Goal: Task Accomplishment & Management: Complete application form

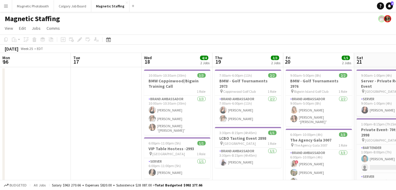
scroll to position [0, 249]
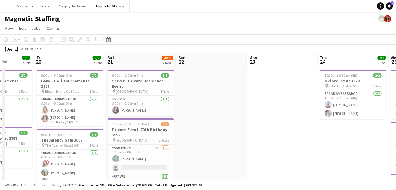
click at [109, 42] on div "Date picker" at bounding box center [108, 39] width 7 height 7
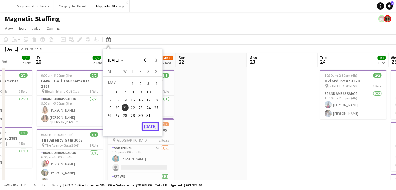
click at [151, 124] on button "[DATE]" at bounding box center [150, 125] width 17 height 9
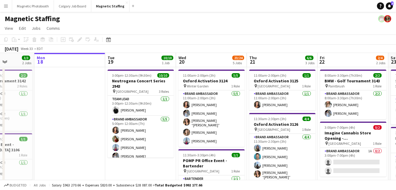
scroll to position [0, 204]
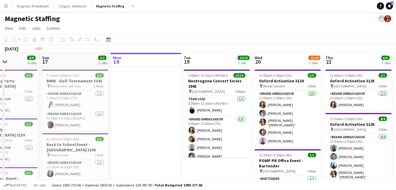
drag, startPoint x: 237, startPoint y: 126, endPoint x: 124, endPoint y: 132, distance: 113.5
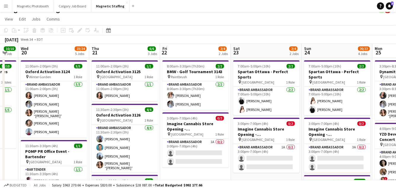
scroll to position [0, 0]
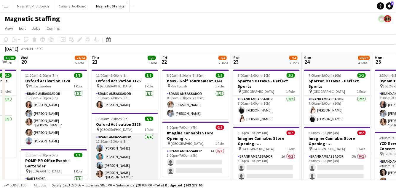
click at [135, 161] on app-card-role "Brand Ambassador [DATE] 11:30am-2:30pm (3h) [PERSON_NAME] [PERSON_NAME] [PERSON…" at bounding box center [125, 157] width 66 height 48
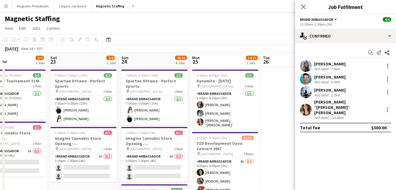
drag, startPoint x: 266, startPoint y: 97, endPoint x: 82, endPoint y: 112, distance: 183.9
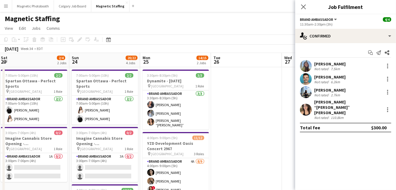
drag, startPoint x: 158, startPoint y: 117, endPoint x: 129, endPoint y: 117, distance: 29.4
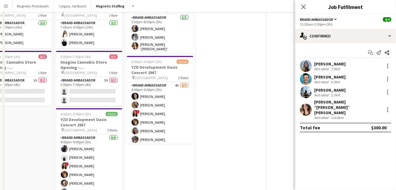
scroll to position [177, 0]
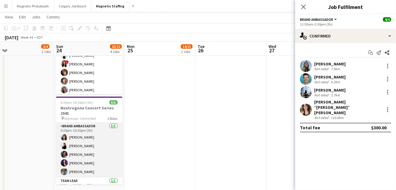
click at [81, 150] on app-card-role "Brand Ambassador [DATE] 5:30pm-10:30pm (5h) [PERSON_NAME] [PERSON_NAME] [PERSON…" at bounding box center [89, 150] width 66 height 55
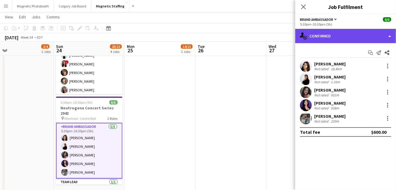
click at [365, 33] on div "single-neutral-actions-check-2 Confirmed" at bounding box center [345, 36] width 101 height 14
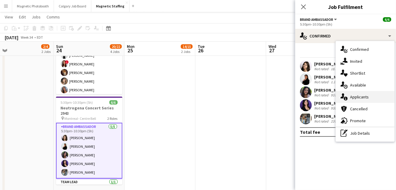
click at [351, 98] on div "single-neutral-actions-information Applicants" at bounding box center [365, 97] width 59 height 12
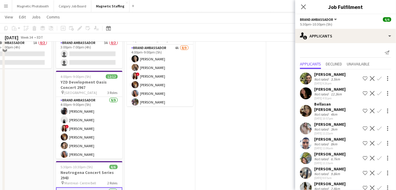
scroll to position [73, 0]
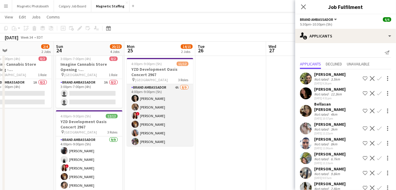
click at [177, 127] on app-card-role "Brand Ambassador 4A [DATE] 4:00pm-9:00pm (5h) [PERSON_NAME] [PERSON_NAME] ! [PE…" at bounding box center [160, 128] width 66 height 89
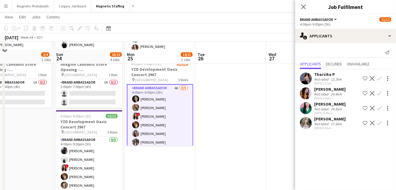
scroll to position [171, 0]
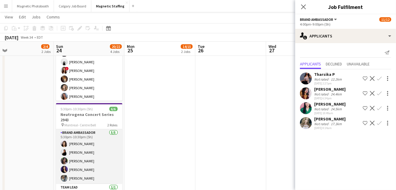
click at [95, 165] on app-card-role "Brand Ambassador [DATE] 5:30pm-10:30pm (5h) [PERSON_NAME] [PERSON_NAME] [PERSON…" at bounding box center [89, 156] width 66 height 55
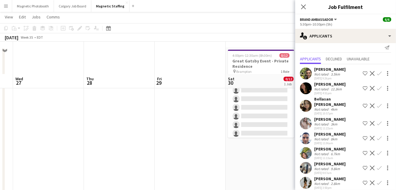
scroll to position [0, 0]
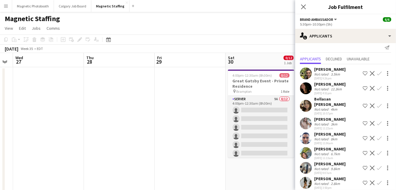
click at [260, 127] on app-card-role "Server 9A 0/12 4:00pm-12:30am (8h30m) single-neutral-actions single-neutral-act…" at bounding box center [261, 153] width 66 height 115
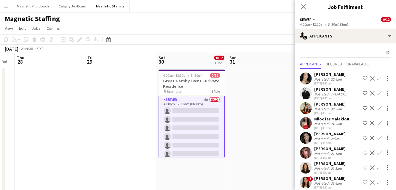
drag, startPoint x: 179, startPoint y: 127, endPoint x: 157, endPoint y: 127, distance: 21.7
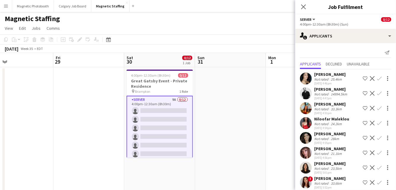
scroll to position [20, 0]
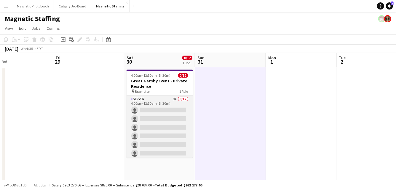
click at [161, 104] on app-card-role "Server 9A 0/12 4:00pm-12:30am (8h30m) single-neutral-actions single-neutral-act…" at bounding box center [160, 153] width 66 height 115
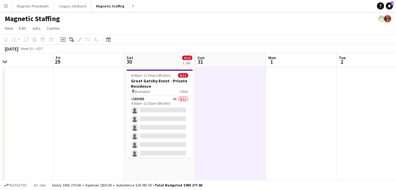
scroll to position [0, 230]
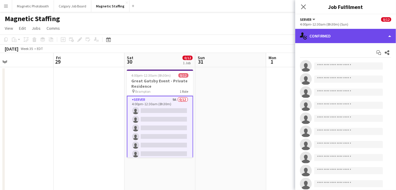
click at [346, 41] on div "single-neutral-actions-check-2 Confirmed" at bounding box center [345, 36] width 101 height 14
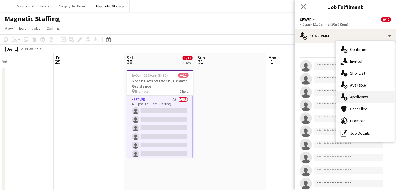
click at [351, 96] on div "single-neutral-actions-information Applicants" at bounding box center [365, 97] width 59 height 12
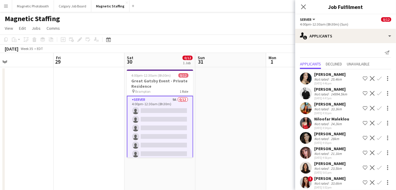
scroll to position [20, 0]
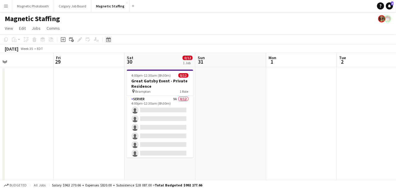
click at [107, 39] on icon "Date picker" at bounding box center [108, 39] width 5 height 5
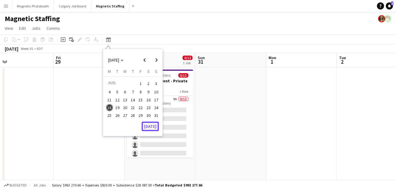
click at [147, 128] on button "[DATE]" at bounding box center [150, 125] width 17 height 9
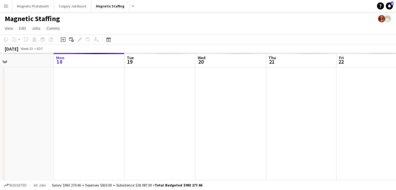
scroll to position [0, 204]
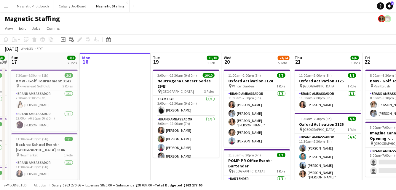
click at [7, 4] on app-icon "Menu" at bounding box center [6, 6] width 5 height 5
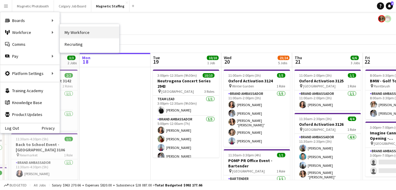
click at [66, 31] on link "My Workforce" at bounding box center [89, 32] width 59 height 12
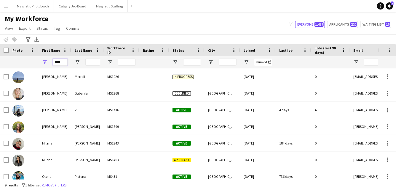
drag, startPoint x: 65, startPoint y: 62, endPoint x: 22, endPoint y: 52, distance: 44.2
click at [24, 57] on div "****" at bounding box center [321, 62] width 643 height 12
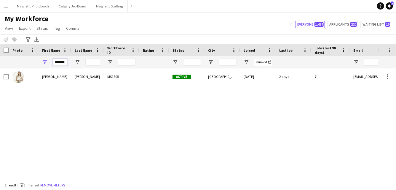
type input "*******"
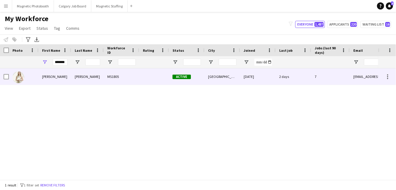
click at [30, 83] on div at bounding box center [24, 76] width 30 height 16
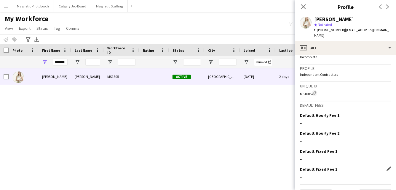
scroll to position [213, 0]
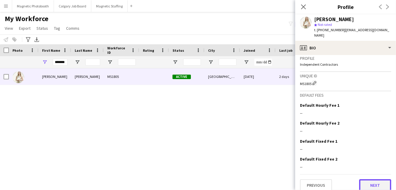
click at [375, 181] on button "Next" at bounding box center [376, 185] width 32 height 12
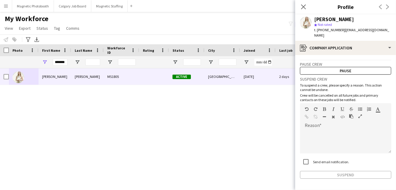
scroll to position [16, 0]
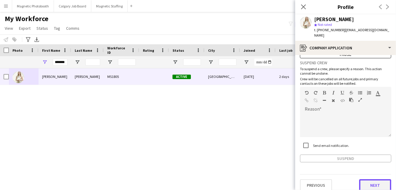
click at [370, 179] on button "Next" at bounding box center [376, 185] width 32 height 12
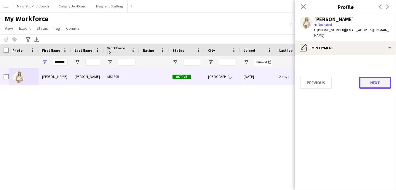
click at [373, 79] on button "Next" at bounding box center [376, 83] width 32 height 12
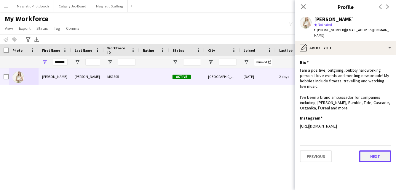
click at [371, 155] on button "Next" at bounding box center [376, 156] width 32 height 12
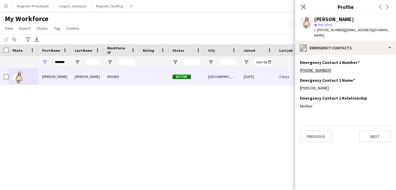
click at [377, 137] on app-section-data-types "Emergency Contact 1 Number Edit this field [PHONE_NUMBER] Emergency Contact 1 N…" at bounding box center [345, 122] width 101 height 135
click at [378, 130] on button "Next" at bounding box center [376, 136] width 32 height 12
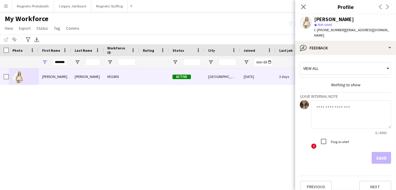
click at [343, 102] on textarea at bounding box center [351, 114] width 80 height 28
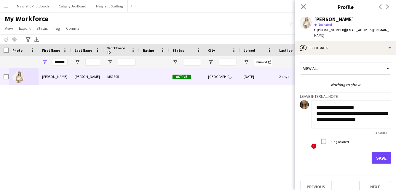
scroll to position [0, 0]
type textarea "**********"
click at [380, 154] on button "Save" at bounding box center [382, 158] width 20 height 12
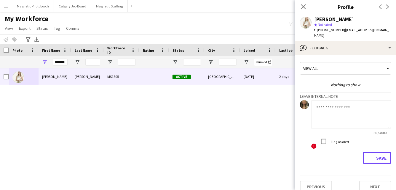
scroll to position [0, 0]
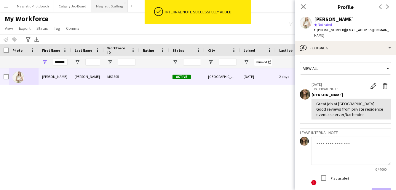
click at [96, 10] on button "Magnetic Staffing Close" at bounding box center [109, 6] width 36 height 12
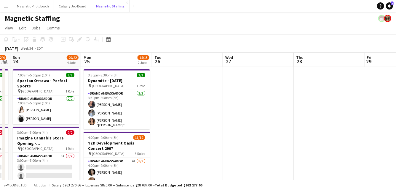
scroll to position [0, 162]
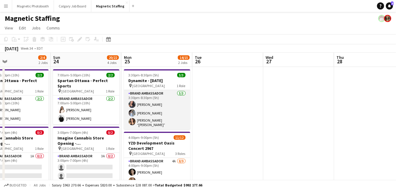
click at [172, 104] on app-card-role "Brand Ambassador [DATE] 3:30pm-8:30pm (5h) [PERSON_NAME] [PERSON_NAME] [PERSON_…" at bounding box center [157, 109] width 66 height 39
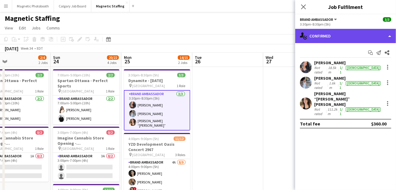
click at [333, 35] on div "single-neutral-actions-check-2 Confirmed" at bounding box center [345, 36] width 101 height 14
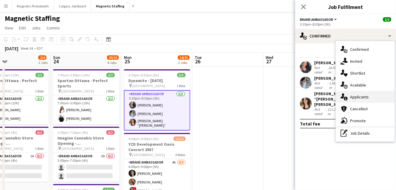
click at [349, 99] on div "single-neutral-actions-information Applicants" at bounding box center [365, 97] width 59 height 12
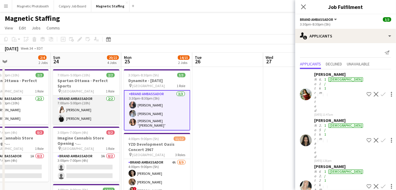
click at [110, 114] on app-card-role "Brand Ambassador [DATE] 7:00am-5:00pm (10h) [PERSON_NAME] [PERSON_NAME]" at bounding box center [86, 109] width 66 height 29
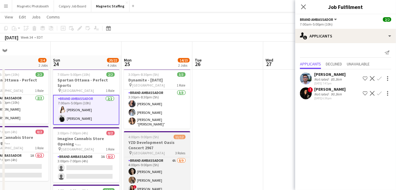
scroll to position [36, 0]
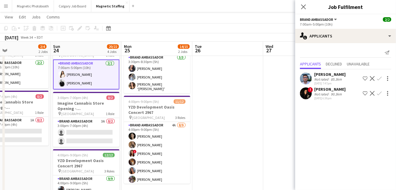
click at [139, 143] on app-card-role "Brand Ambassador 4A [DATE] 4:00pm-9:00pm (5h) [PERSON_NAME] [PERSON_NAME] ! [PE…" at bounding box center [157, 166] width 66 height 89
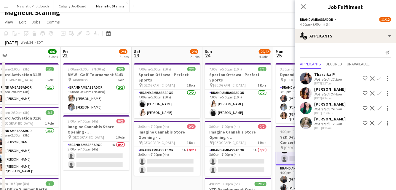
scroll to position [0, 0]
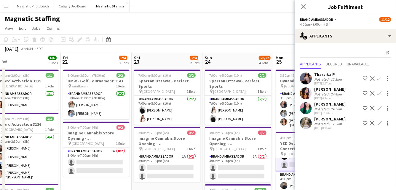
click at [248, 49] on div "[DATE] Week 34 • EDT" at bounding box center [198, 48] width 396 height 8
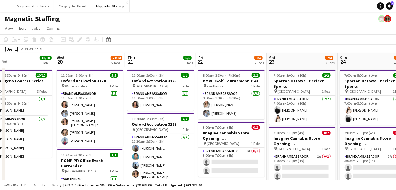
scroll to position [0, 159]
drag, startPoint x: 164, startPoint y: 144, endPoint x: 269, endPoint y: 123, distance: 107.6
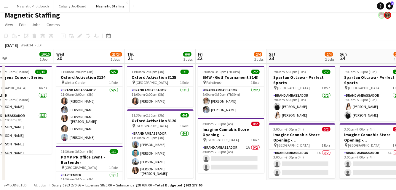
scroll to position [5, 0]
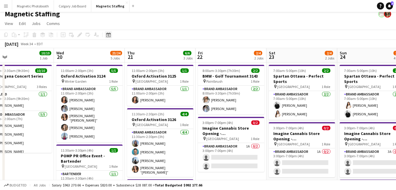
click at [108, 36] on icon "Date picker" at bounding box center [108, 34] width 5 height 5
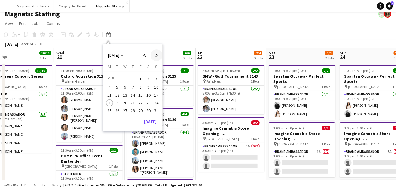
click at [156, 58] on span "Next month" at bounding box center [157, 55] width 12 height 12
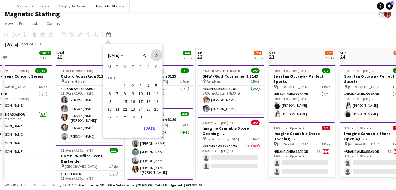
click at [156, 58] on span "Next month" at bounding box center [157, 55] width 12 height 12
click at [143, 88] on button "5" at bounding box center [141, 86] width 8 height 8
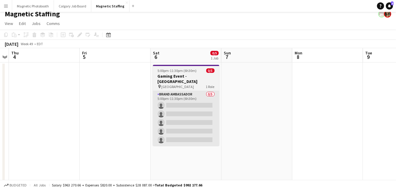
click at [180, 117] on app-card-role "Brand Ambassador 0/5 5:00pm-11:30pm (6h30m) single-neutral-actions single-neutr…" at bounding box center [186, 118] width 66 height 55
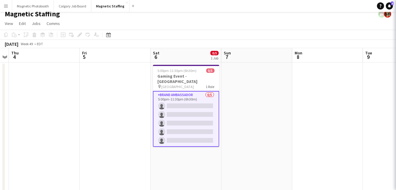
scroll to position [0, 203]
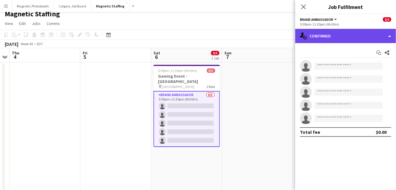
click at [338, 39] on div "single-neutral-actions-check-2 Confirmed" at bounding box center [345, 36] width 101 height 14
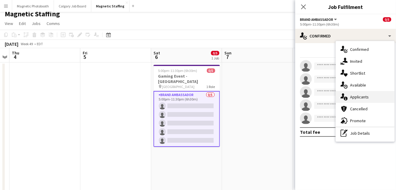
click at [355, 94] on div "single-neutral-actions-information Applicants" at bounding box center [365, 97] width 59 height 12
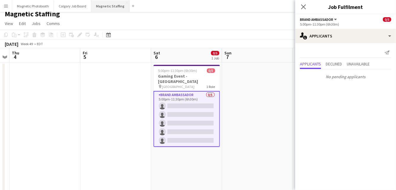
click at [110, 8] on button "Magnetic Staffing Close" at bounding box center [110, 6] width 38 height 12
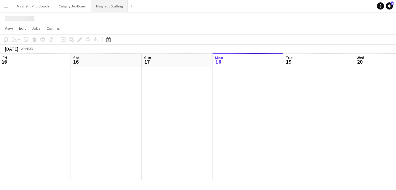
scroll to position [0, 142]
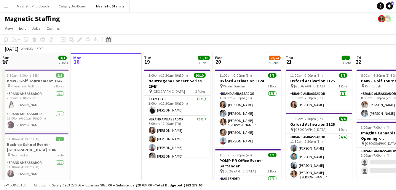
click at [106, 42] on icon at bounding box center [108, 39] width 4 height 5
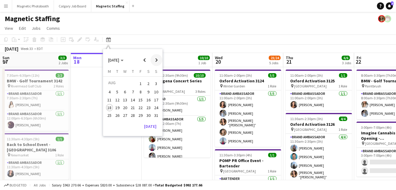
click at [157, 59] on span "Next month" at bounding box center [157, 60] width 12 height 12
click at [109, 97] on span "8" at bounding box center [109, 98] width 7 height 7
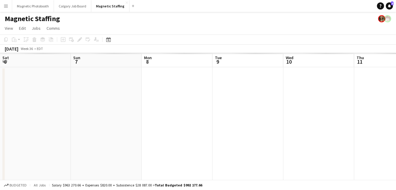
scroll to position [0, 204]
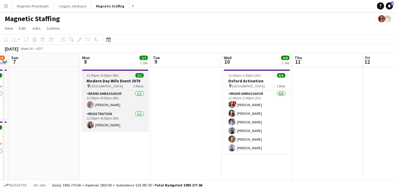
click at [104, 83] on h3 "Modern Day Wife Event 3070" at bounding box center [115, 80] width 66 height 5
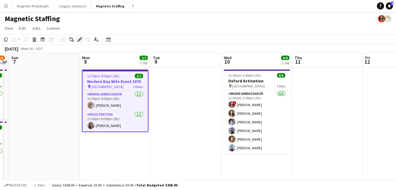
click at [81, 36] on div "Edit" at bounding box center [79, 39] width 7 height 7
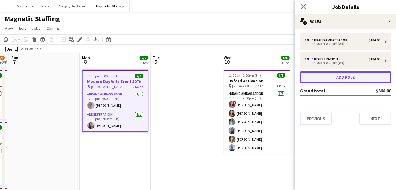
click at [331, 80] on button "Add role" at bounding box center [345, 77] width 91 height 12
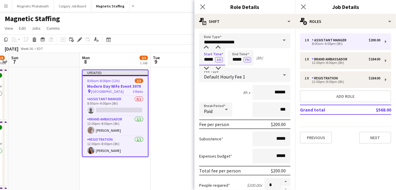
drag, startPoint x: 214, startPoint y: 60, endPoint x: 176, endPoint y: 53, distance: 39.2
type input "*****"
drag, startPoint x: 244, startPoint y: 60, endPoint x: 207, endPoint y: 56, distance: 37.0
click at [207, 59] on div "Start Time ***** AM End Time ***** PM (9h)" at bounding box center [244, 57] width 91 height 15
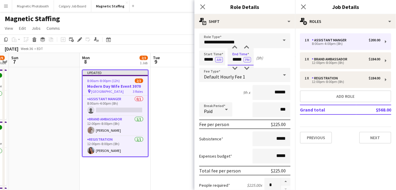
type input "*****"
click at [278, 92] on input "******" at bounding box center [272, 92] width 38 height 15
drag, startPoint x: 287, startPoint y: 92, endPoint x: 249, endPoint y: 85, distance: 38.0
click at [250, 87] on div "12h 30m x *****" at bounding box center [244, 92] width 91 height 15
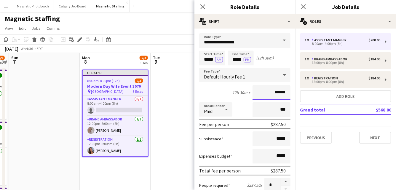
type input "******"
drag, startPoint x: 225, startPoint y: 42, endPoint x: 152, endPoint y: 30, distance: 73.8
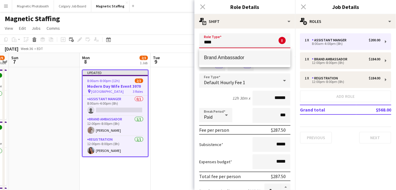
click at [224, 57] on span "Brand Ambassador" at bounding box center [245, 58] width 82 height 6
type input "**********"
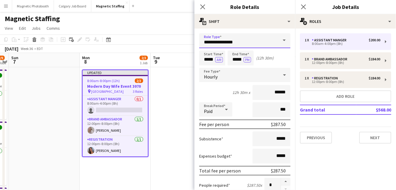
scroll to position [211, 0]
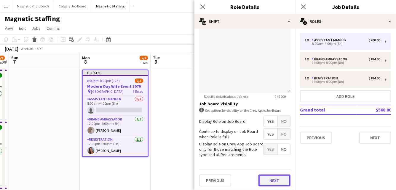
click at [272, 181] on button "Next" at bounding box center [275, 180] width 32 height 12
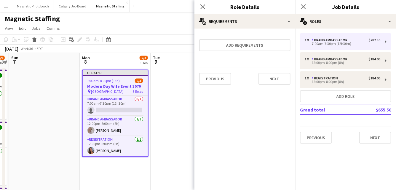
scroll to position [0, 0]
click at [271, 79] on button "Next" at bounding box center [275, 79] width 32 height 12
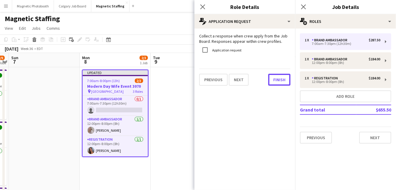
click at [271, 79] on button "Finish" at bounding box center [279, 80] width 22 height 12
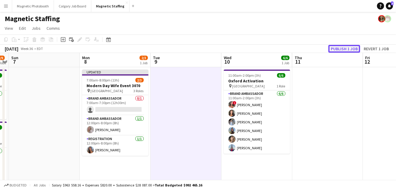
click at [350, 50] on button "Publish 1 job" at bounding box center [345, 49] width 32 height 8
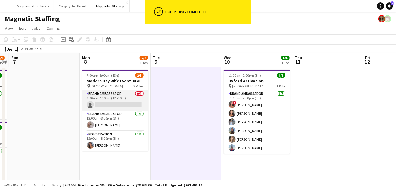
click at [129, 105] on app-card-role "Brand Ambassador 0/1 7:00am-7:30pm (12h30m) single-neutral-actions" at bounding box center [115, 100] width 66 height 20
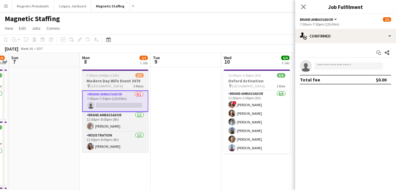
click at [101, 77] on span "7:00am-8:00pm (13h)" at bounding box center [103, 75] width 33 height 4
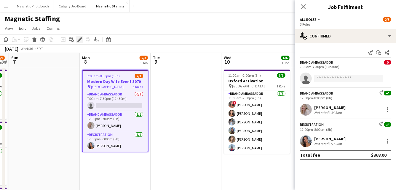
click at [78, 41] on icon at bounding box center [77, 40] width 1 height 1
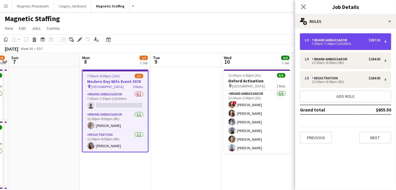
click at [322, 41] on div "Brand Ambassador" at bounding box center [331, 40] width 38 height 4
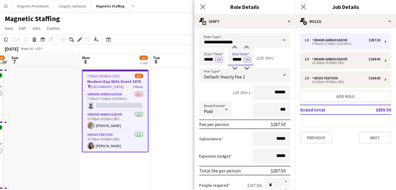
drag, startPoint x: 243, startPoint y: 60, endPoint x: 214, endPoint y: 59, distance: 29.1
click at [214, 60] on div "Start Time ***** AM End Time ***** PM (12h 30m)" at bounding box center [244, 57] width 91 height 15
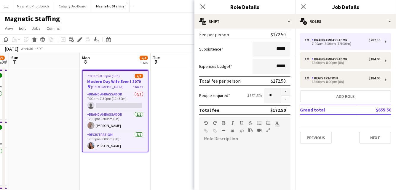
scroll to position [211, 0]
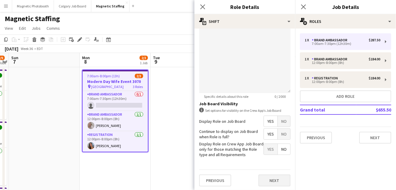
type input "*****"
click at [267, 179] on button "Next" at bounding box center [275, 180] width 32 height 12
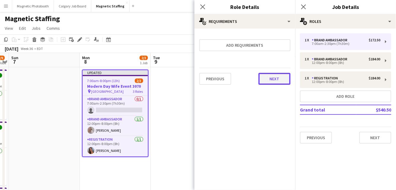
click at [266, 79] on button "Next" at bounding box center [275, 79] width 32 height 12
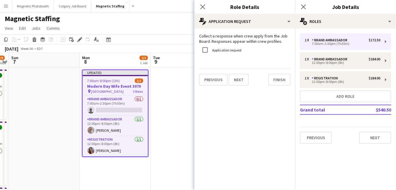
click at [266, 79] on div "Previous Next Finish" at bounding box center [244, 77] width 91 height 17
click at [278, 79] on button "Finish" at bounding box center [279, 80] width 22 height 12
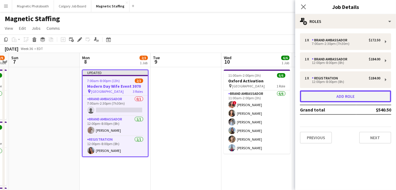
click at [321, 95] on button "Add role" at bounding box center [345, 96] width 91 height 12
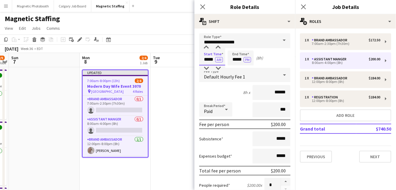
drag, startPoint x: 214, startPoint y: 60, endPoint x: 152, endPoint y: 56, distance: 62.1
type input "*****"
click at [221, 59] on button "AM" at bounding box center [219, 59] width 8 height 5
drag, startPoint x: 243, startPoint y: 61, endPoint x: 201, endPoint y: 59, distance: 42.4
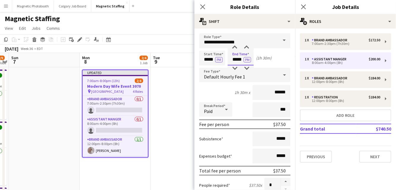
click at [201, 59] on div "Start Time ***** PM End Time ***** PM (1h 30m)" at bounding box center [244, 57] width 91 height 15
type input "*****"
drag, startPoint x: 211, startPoint y: 42, endPoint x: 162, endPoint y: 39, distance: 49.1
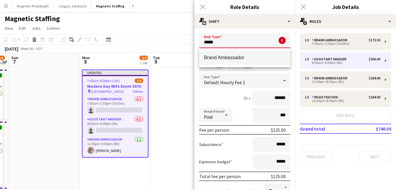
click at [217, 58] on span "Brand Ambassador" at bounding box center [245, 58] width 82 height 6
type input "**********"
type input "******"
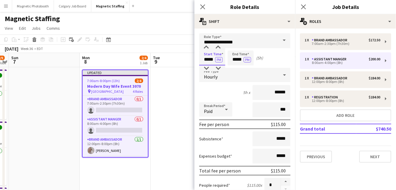
drag, startPoint x: 214, startPoint y: 61, endPoint x: 171, endPoint y: 58, distance: 42.8
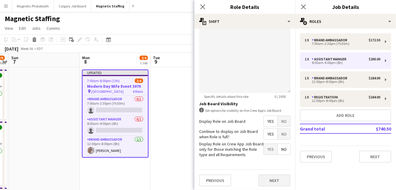
type input "*****"
click at [277, 179] on button "Next" at bounding box center [275, 180] width 32 height 12
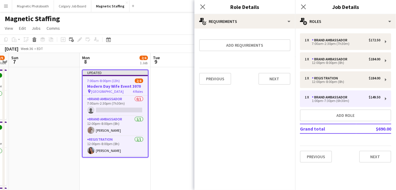
scroll to position [0, 0]
click at [274, 79] on button "Next" at bounding box center [275, 79] width 32 height 12
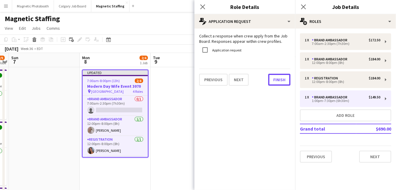
click at [274, 79] on button "Finish" at bounding box center [279, 80] width 22 height 12
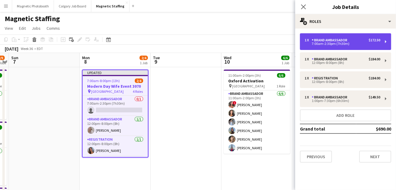
click at [338, 45] on div "7:00am-2:30pm (7h30m)" at bounding box center [343, 43] width 76 height 3
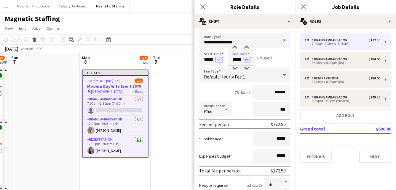
drag, startPoint x: 243, startPoint y: 60, endPoint x: 186, endPoint y: 51, distance: 57.4
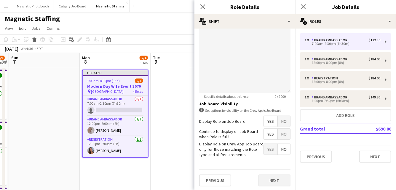
type input "*****"
click at [268, 178] on button "Next" at bounding box center [275, 180] width 32 height 12
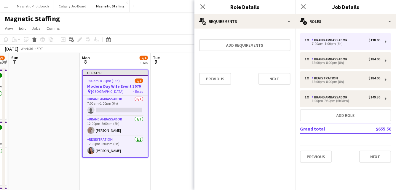
scroll to position [0, 0]
click at [268, 80] on button "Next" at bounding box center [275, 79] width 32 height 12
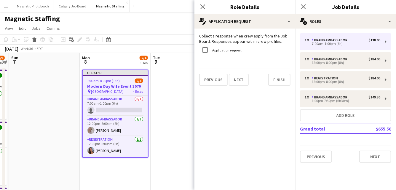
click at [268, 80] on div "Previous Next Finish" at bounding box center [244, 77] width 91 height 17
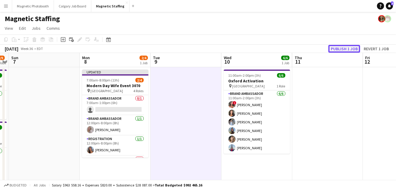
click at [348, 46] on button "Publish 1 job" at bounding box center [345, 49] width 32 height 8
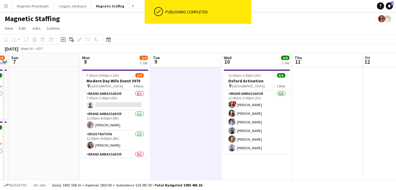
click at [123, 105] on app-card-role "Brand Ambassador 0/1 7:00am-1:00pm (6h) single-neutral-actions" at bounding box center [115, 100] width 66 height 20
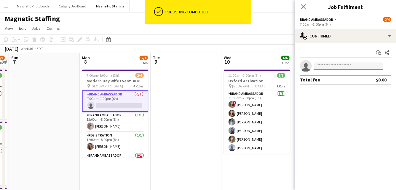
click at [336, 68] on input at bounding box center [348, 65] width 69 height 7
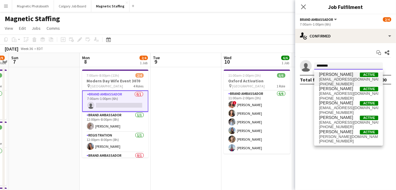
type input "********"
click at [337, 81] on span "[EMAIL_ADDRESS][DOMAIN_NAME]" at bounding box center [348, 79] width 59 height 5
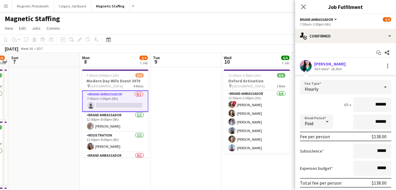
scroll to position [33, 0]
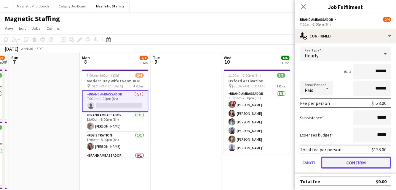
click at [339, 164] on button "Confirm" at bounding box center [356, 162] width 70 height 12
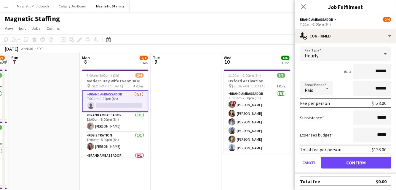
scroll to position [0, 0]
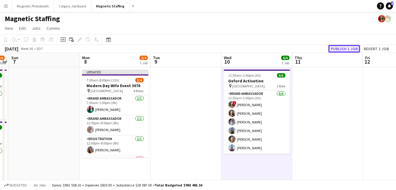
click at [345, 50] on button "Publish 1 job" at bounding box center [345, 49] width 32 height 8
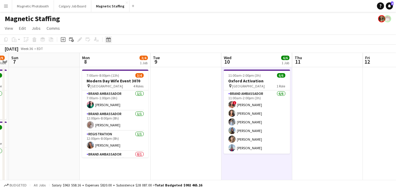
click at [111, 37] on div "Date picker" at bounding box center [108, 39] width 7 height 7
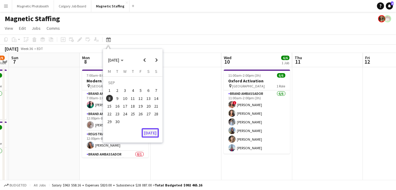
click at [146, 128] on button "[DATE]" at bounding box center [150, 132] width 17 height 9
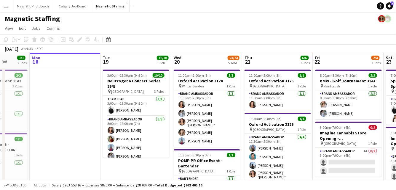
drag, startPoint x: 146, startPoint y: 128, endPoint x: 63, endPoint y: 128, distance: 83.4
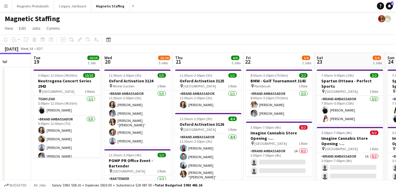
scroll to position [0, 263]
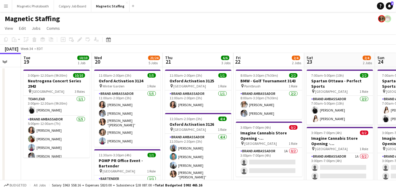
drag, startPoint x: 153, startPoint y: 100, endPoint x: 119, endPoint y: 101, distance: 34.4
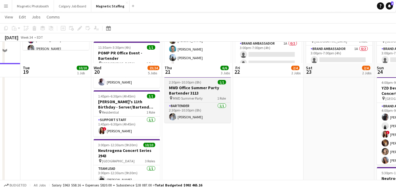
scroll to position [139, 0]
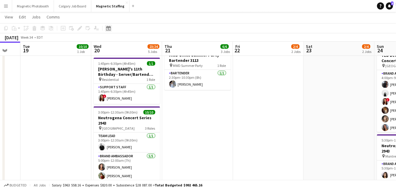
click at [107, 28] on icon "Date picker" at bounding box center [108, 28] width 5 height 5
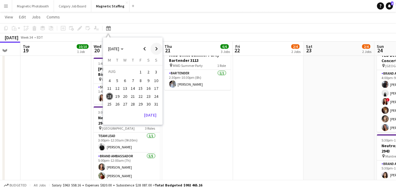
click at [157, 50] on span "Next month" at bounding box center [157, 49] width 12 height 12
click at [128, 82] on button "3" at bounding box center [125, 79] width 8 height 8
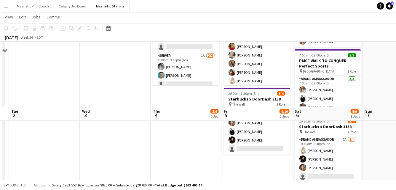
scroll to position [0, 0]
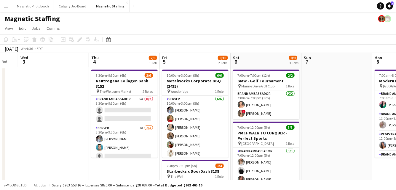
drag, startPoint x: 174, startPoint y: 93, endPoint x: 110, endPoint y: 94, distance: 63.8
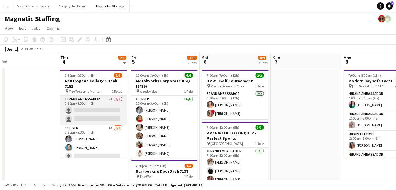
click at [88, 110] on app-card-role "Brand Ambassador 5A 0/2 3:30pm-9:30pm (6h) single-neutral-actions single-neutra…" at bounding box center [94, 110] width 66 height 29
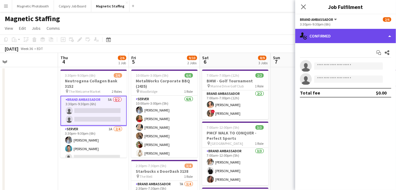
click at [328, 35] on div "single-neutral-actions-check-2 Confirmed" at bounding box center [345, 36] width 101 height 14
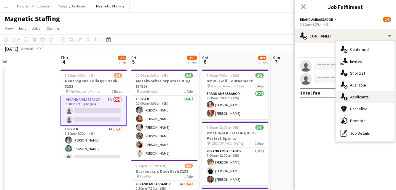
click at [338, 94] on div "single-neutral-actions-information Applicants" at bounding box center [365, 97] width 59 height 12
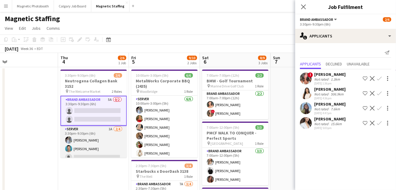
click at [96, 149] on app-card-role "Server 1A [DATE] 3:30pm-9:30pm (6h) [PERSON_NAME] [PERSON_NAME] single-neutral-…" at bounding box center [94, 148] width 66 height 46
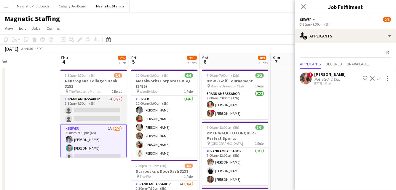
click at [97, 117] on app-card-role "Brand Ambassador 5A 0/2 3:30pm-9:30pm (6h) single-neutral-actions single-neutra…" at bounding box center [94, 110] width 66 height 29
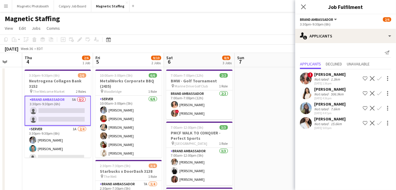
drag, startPoint x: 187, startPoint y: 98, endPoint x: 106, endPoint y: 98, distance: 80.4
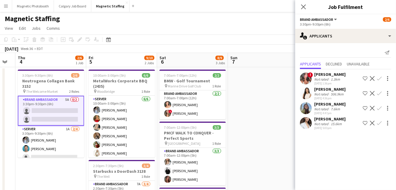
scroll to position [0, 188]
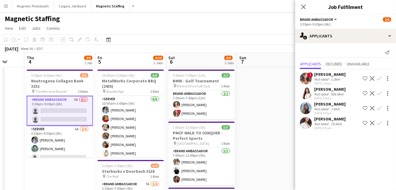
drag, startPoint x: 124, startPoint y: 142, endPoint x: 170, endPoint y: 142, distance: 46.0
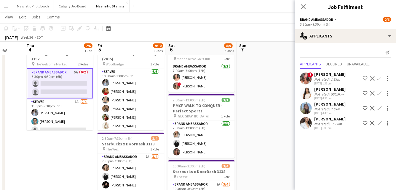
scroll to position [27, 0]
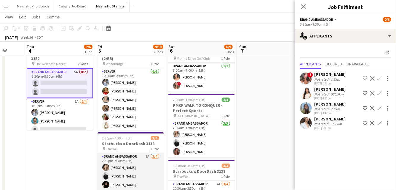
click at [116, 174] on app-card-role "Brand Ambassador 7A [DATE] 2:30pm-7:30pm (5h) [PERSON_NAME] [PERSON_NAME] [PERS…" at bounding box center [131, 176] width 66 height 46
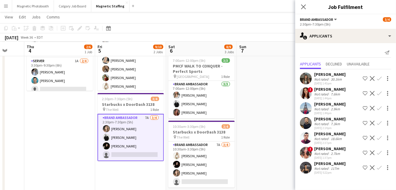
scroll to position [65, 0]
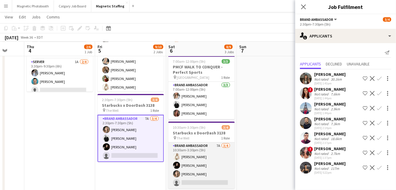
click at [193, 170] on app-card-role "Brand Ambassador 7A [DATE] 10:30am-3:30pm (5h) [PERSON_NAME] [PERSON_NAME] [PER…" at bounding box center [201, 165] width 66 height 46
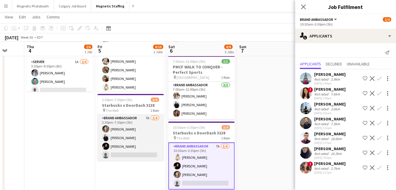
click at [119, 141] on app-card-role "Brand Ambassador 7A [DATE] 2:30pm-7:30pm (5h) [PERSON_NAME] [PERSON_NAME] [PERS…" at bounding box center [131, 137] width 66 height 46
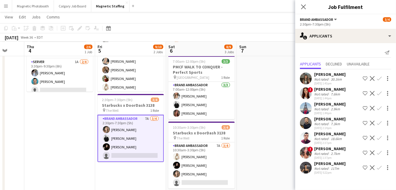
click at [307, 120] on app-user-avatar at bounding box center [306, 123] width 12 height 12
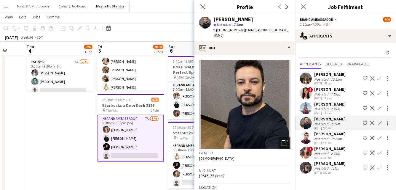
click at [284, 141] on div "Open photos pop-in" at bounding box center [285, 143] width 12 height 12
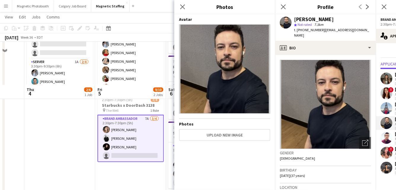
scroll to position [247, 0]
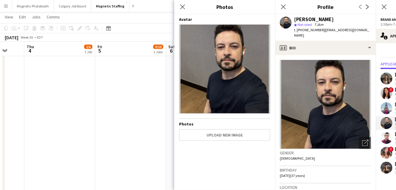
click at [162, 138] on app-date-cell "10:00am-3:00pm (5h) 6/6 MetalWorks Corporate BBQ (2435) pin Woodbridge 1 Role S…" at bounding box center [130, 6] width 71 height 374
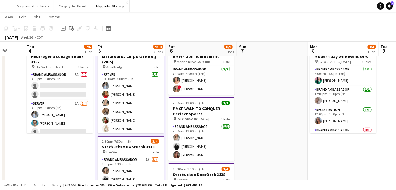
scroll to position [0, 0]
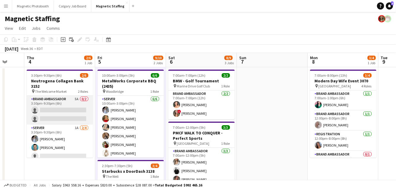
click at [85, 114] on app-card-role "Brand Ambassador 5A 0/2 3:30pm-9:30pm (6h) single-neutral-actions single-neutra…" at bounding box center [60, 110] width 66 height 29
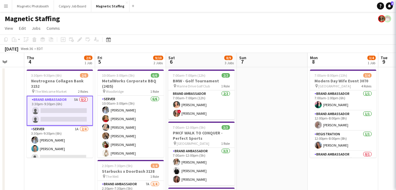
scroll to position [0, 189]
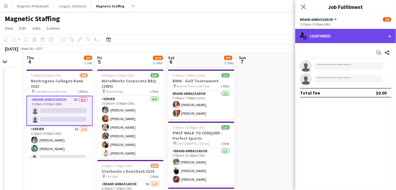
click at [327, 32] on div "single-neutral-actions-check-2 Confirmed" at bounding box center [345, 36] width 101 height 14
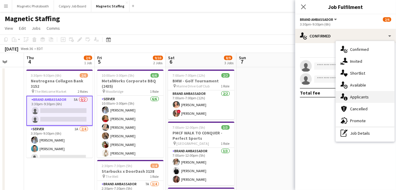
click at [345, 99] on icon at bounding box center [346, 98] width 4 height 4
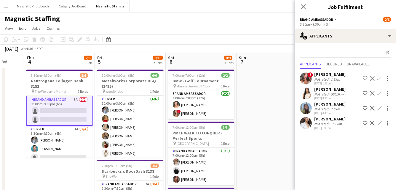
click at [307, 124] on app-user-avatar at bounding box center [306, 123] width 12 height 12
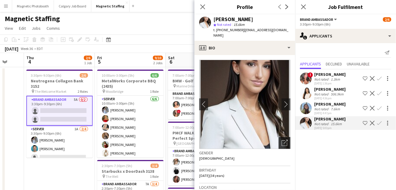
click at [285, 140] on icon at bounding box center [285, 143] width 6 height 6
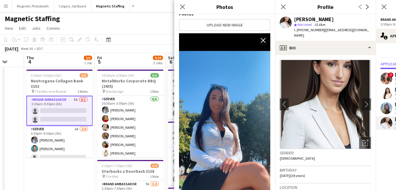
scroll to position [164, 0]
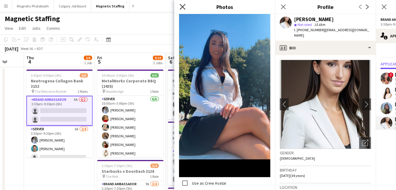
click at [181, 7] on icon "Close pop-in" at bounding box center [183, 7] width 6 height 6
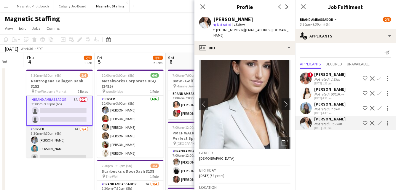
click at [75, 142] on app-card-role "Server 1A [DATE] 3:30pm-9:30pm (6h) [PERSON_NAME] [PERSON_NAME] single-neutral-…" at bounding box center [59, 148] width 66 height 46
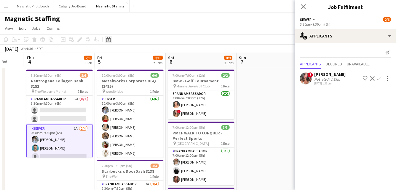
click at [111, 42] on div "Date picker" at bounding box center [108, 39] width 7 height 7
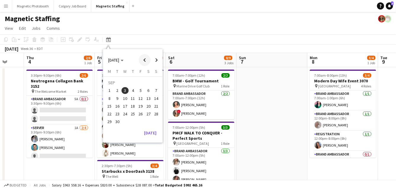
click at [147, 56] on span "Previous month" at bounding box center [145, 60] width 12 height 12
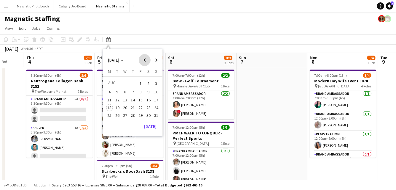
click at [147, 56] on span "Previous month" at bounding box center [145, 60] width 12 height 12
click at [127, 98] on span "11" at bounding box center [125, 99] width 7 height 7
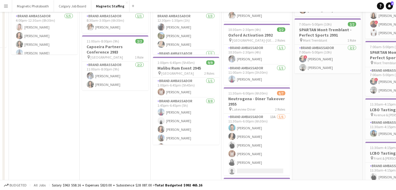
scroll to position [0, 0]
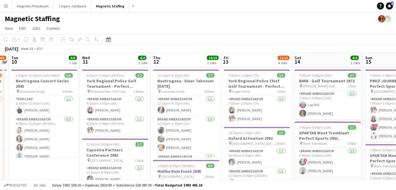
click at [111, 40] on div "Date picker" at bounding box center [108, 39] width 7 height 7
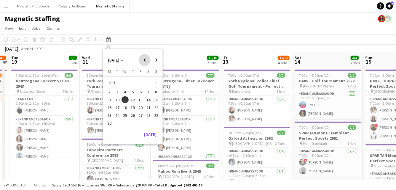
click at [144, 61] on span "Previous month" at bounding box center [145, 60] width 12 height 12
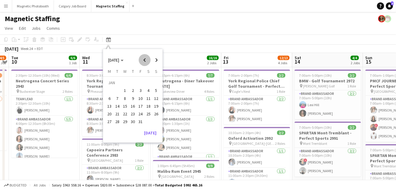
click at [144, 61] on span "Previous month" at bounding box center [145, 60] width 12 height 12
click at [156, 61] on span "Next month" at bounding box center [157, 60] width 12 height 12
click at [124, 91] on span "1" at bounding box center [125, 90] width 7 height 7
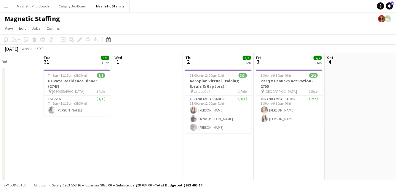
drag, startPoint x: 262, startPoint y: 101, endPoint x: -14, endPoint y: 101, distance: 275.6
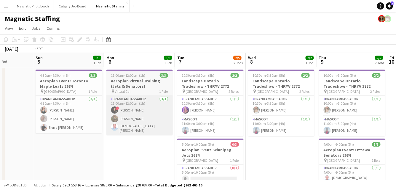
drag, startPoint x: 266, startPoint y: 115, endPoint x: 1, endPoint y: 108, distance: 264.7
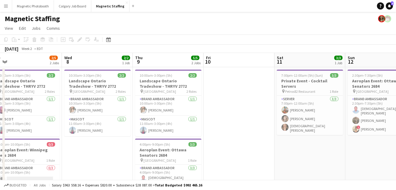
drag, startPoint x: 277, startPoint y: 126, endPoint x: 25, endPoint y: 113, distance: 252.5
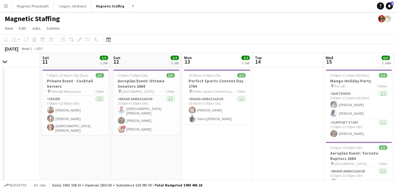
scroll to position [0, 239]
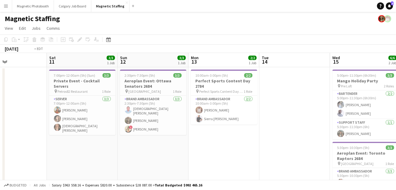
drag, startPoint x: 254, startPoint y: 140, endPoint x: 68, endPoint y: 140, distance: 186.3
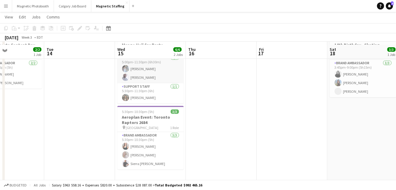
scroll to position [39, 0]
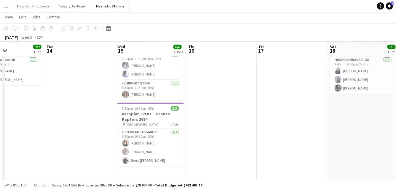
drag, startPoint x: 138, startPoint y: 113, endPoint x: 35, endPoint y: 115, distance: 103.2
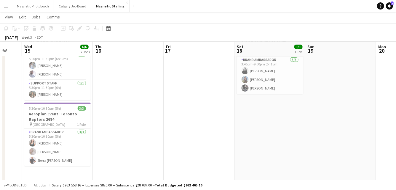
scroll to position [0, 0]
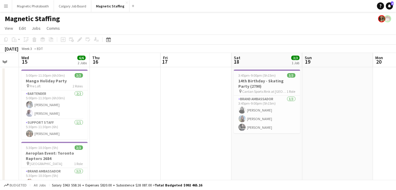
drag, startPoint x: 302, startPoint y: 112, endPoint x: 71, endPoint y: 112, distance: 230.5
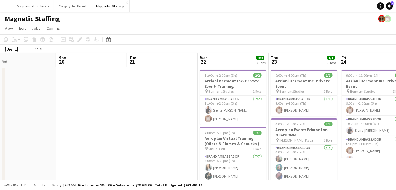
drag, startPoint x: 259, startPoint y: 143, endPoint x: 80, endPoint y: 143, distance: 178.6
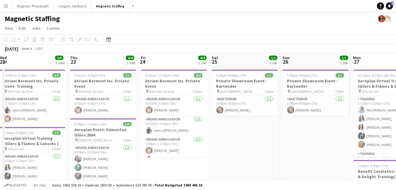
drag, startPoint x: 232, startPoint y: 120, endPoint x: 167, endPoint y: 120, distance: 64.7
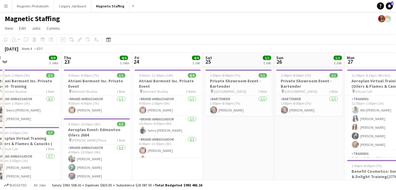
scroll to position [7, 0]
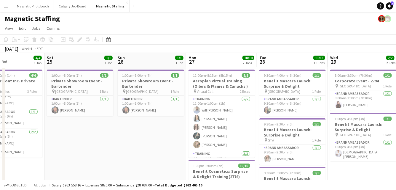
drag, startPoint x: 189, startPoint y: 132, endPoint x: 68, endPoint y: 132, distance: 121.3
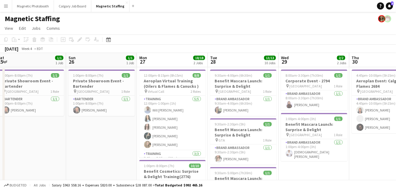
scroll to position [8, 0]
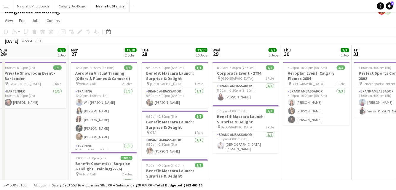
drag, startPoint x: 189, startPoint y: 110, endPoint x: 129, endPoint y: 109, distance: 59.9
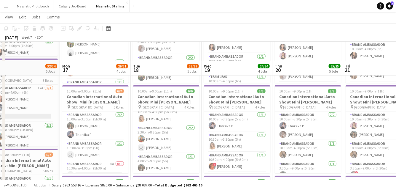
scroll to position [0, 0]
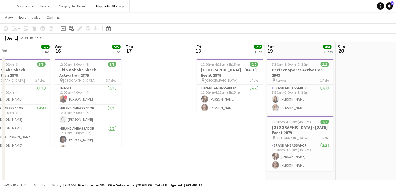
scroll to position [0, 233]
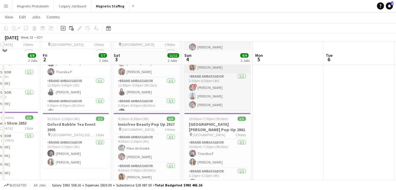
scroll to position [55, 0]
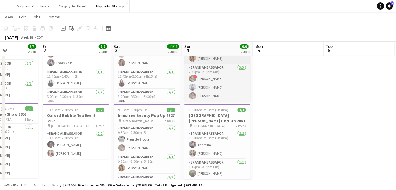
click at [222, 119] on h3 "[GEOGRAPHIC_DATA][PERSON_NAME] Pop-Up 2861" at bounding box center [217, 117] width 66 height 11
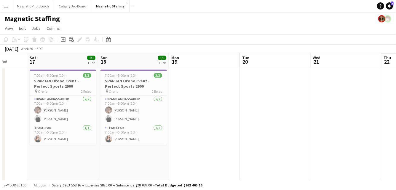
scroll to position [0, 195]
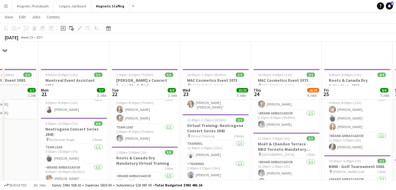
scroll to position [56, 0]
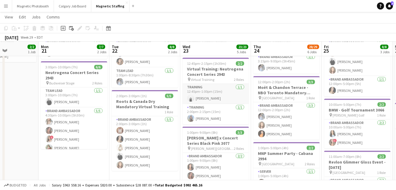
click at [211, 97] on app-card-role "Training [DATE] 12:45pm-1:00pm (15m) [PERSON_NAME]" at bounding box center [216, 94] width 66 height 20
